Goal: Information Seeking & Learning: Learn about a topic

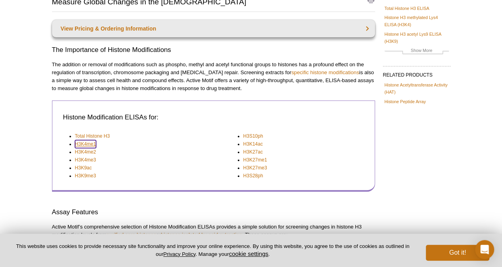
click at [87, 146] on link "H3K4me1" at bounding box center [85, 144] width 21 height 8
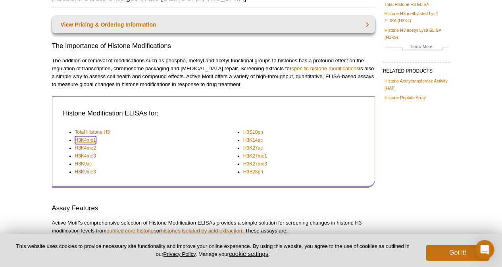
scroll to position [77, 0]
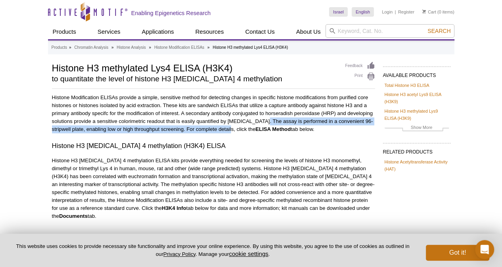
drag, startPoint x: 265, startPoint y: 121, endPoint x: 230, endPoint y: 130, distance: 36.7
click at [230, 130] on p "Histone Modification ELISAs provide a simple, sensitive method for detecting ch…" at bounding box center [213, 114] width 323 height 40
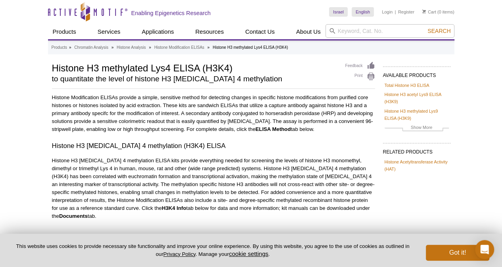
click at [243, 129] on p "Histone Modification ELISAs provide a simple, sensitive method for detecting ch…" at bounding box center [213, 114] width 323 height 40
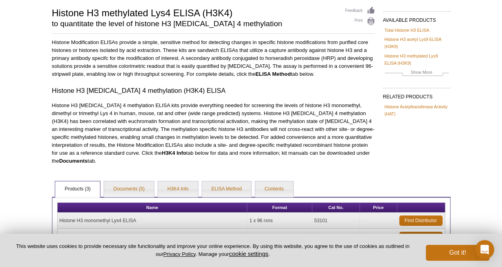
scroll to position [119, 0]
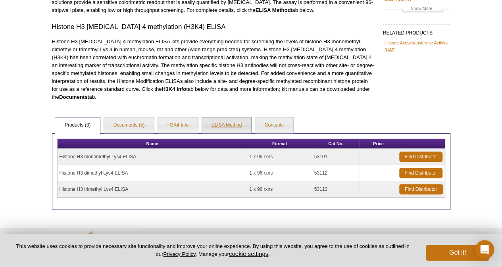
click at [227, 123] on link "ELISA Method" at bounding box center [227, 125] width 50 height 16
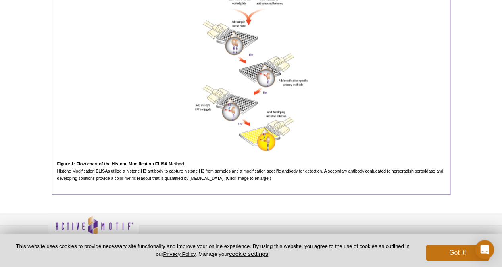
scroll to position [545, 0]
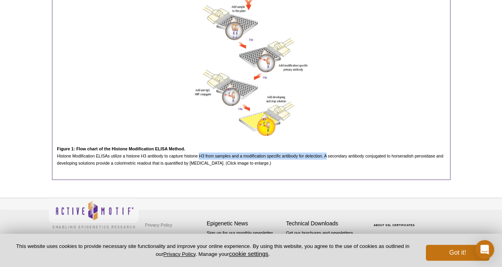
drag, startPoint x: 199, startPoint y: 157, endPoint x: 326, endPoint y: 158, distance: 126.9
click at [326, 158] on p "Histone Modification ELISAs utilize a histone H3 antibody to capture histone H3…" at bounding box center [251, 159] width 388 height 14
click at [321, 156] on span "Histone Modification ELISAs utilize a histone H3 antibody to capture histone H3…" at bounding box center [250, 159] width 386 height 12
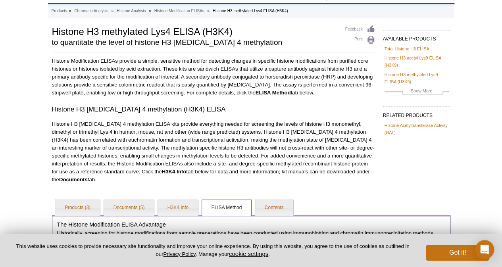
scroll to position [0, 0]
